Goal: Information Seeking & Learning: Learn about a topic

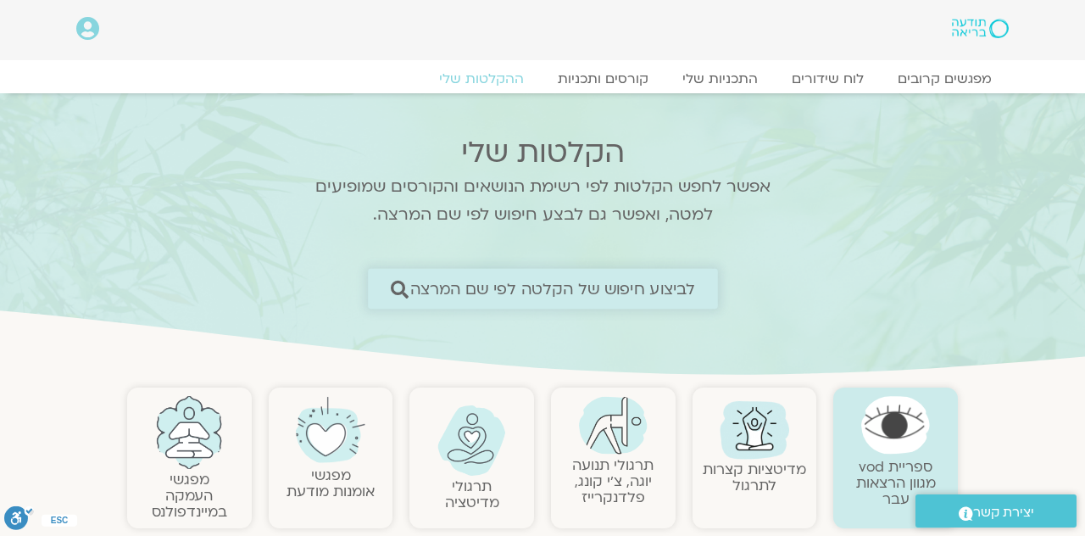
click at [423, 285] on span "לביצוע חיפוש של הקלטה לפי שם המרצה" at bounding box center [552, 289] width 286 height 18
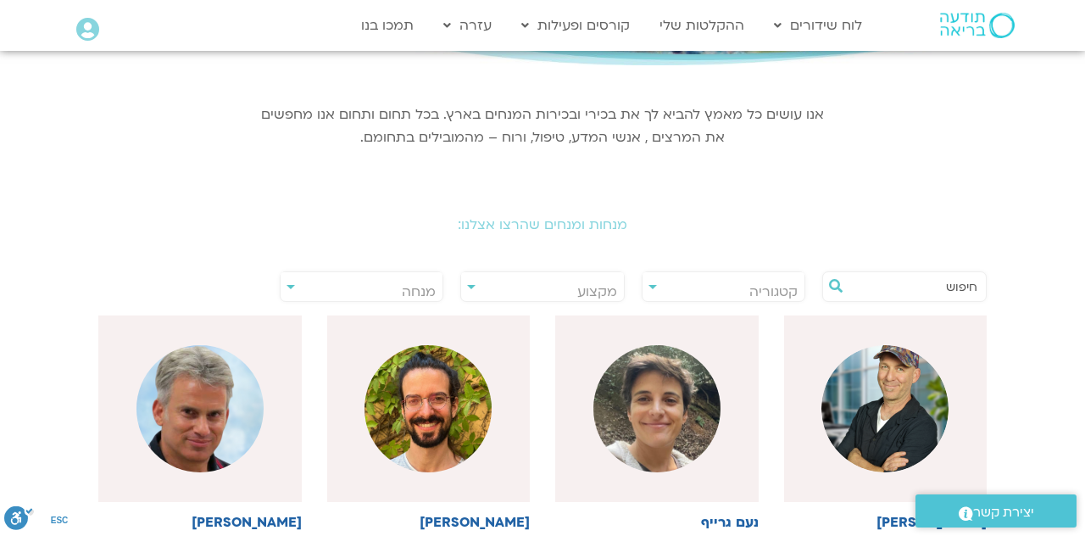
scroll to position [205, 0]
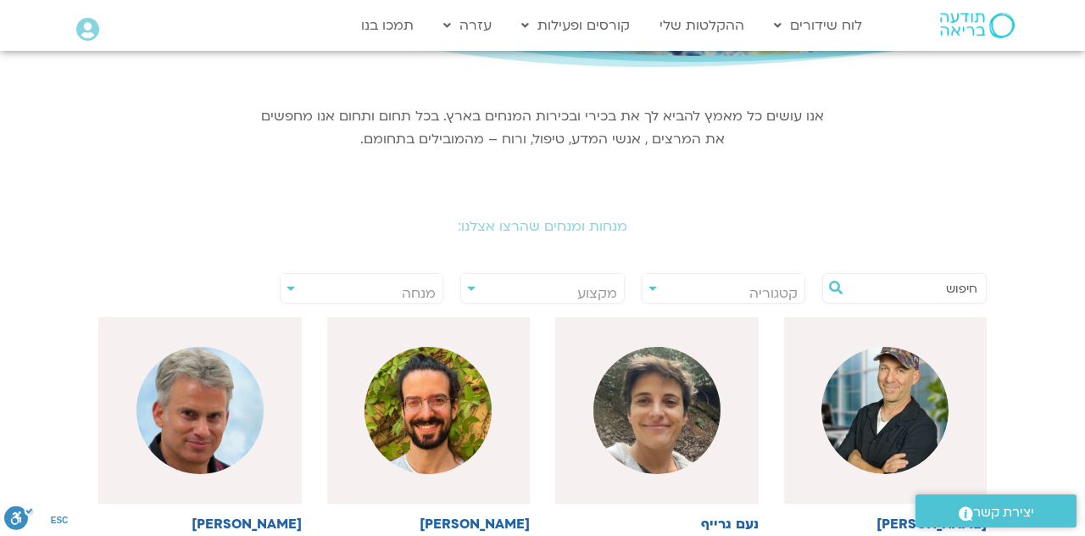
click at [295, 280] on span "מנחה" at bounding box center [362, 293] width 163 height 39
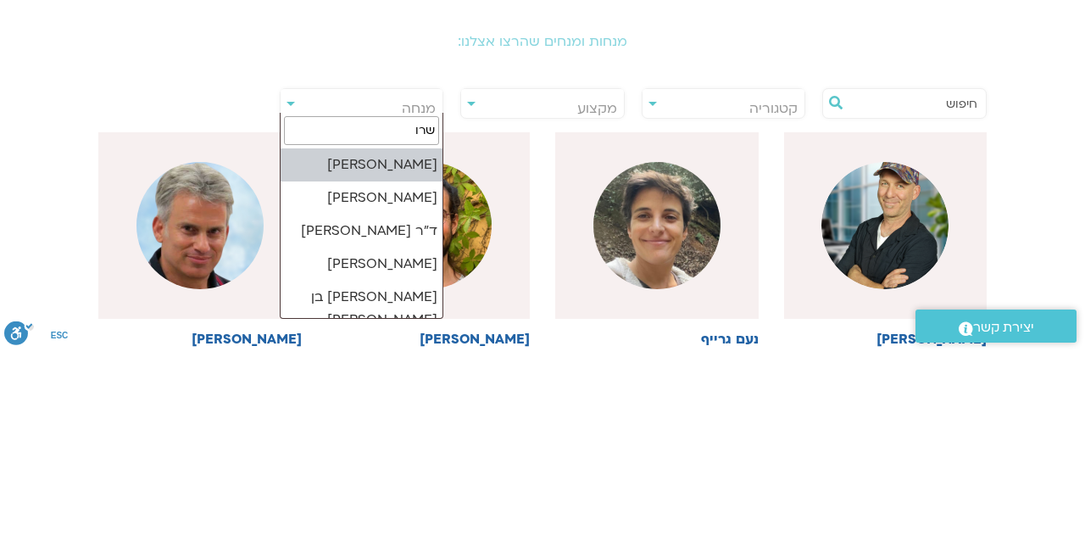
type input "שרון"
select select "******"
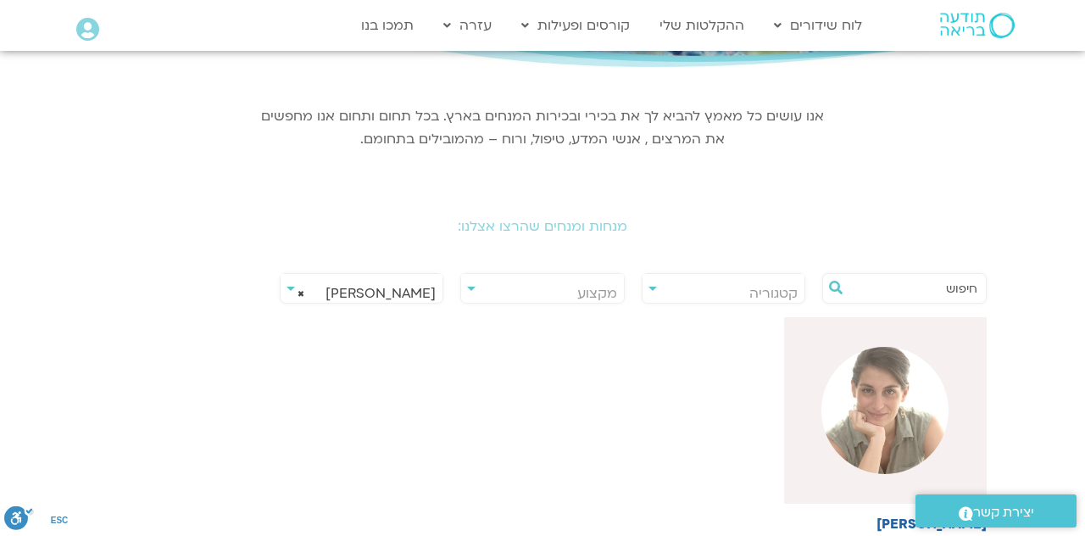
click at [912, 410] on img at bounding box center [884, 410] width 127 height 127
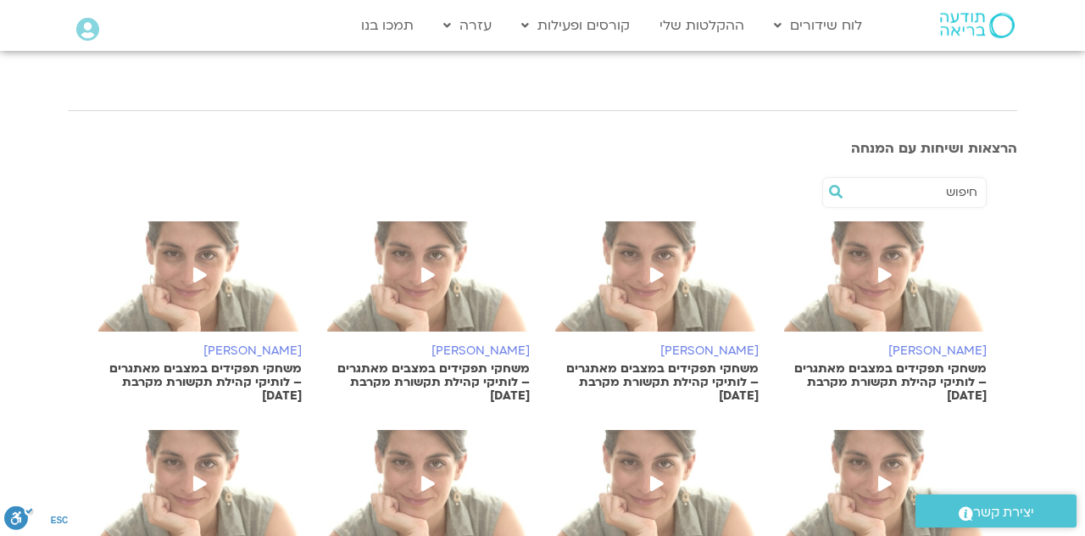
scroll to position [633, 0]
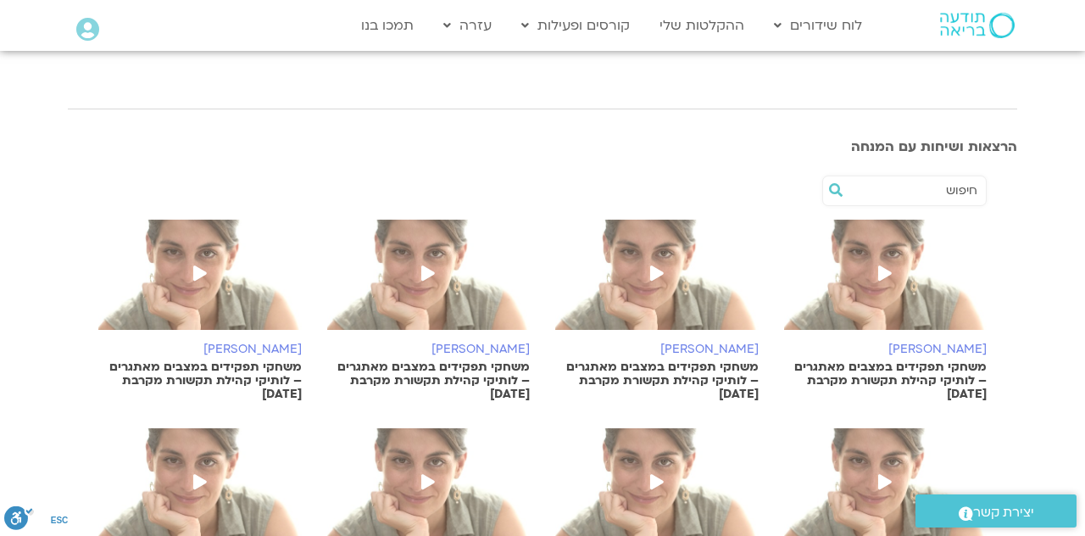
click at [861, 360] on p "משחקי תפקידים במצבים מאתגרים – לותיקי קהילת תקשורת מקרבת 4.9.25" at bounding box center [885, 380] width 203 height 41
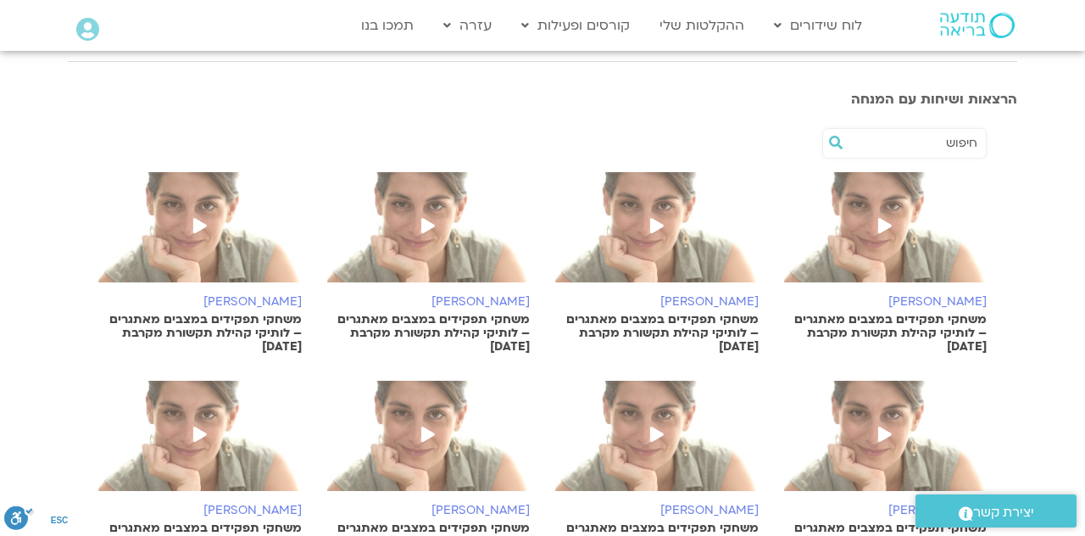
scroll to position [715, 0]
